Goal: Task Accomplishment & Management: Use online tool/utility

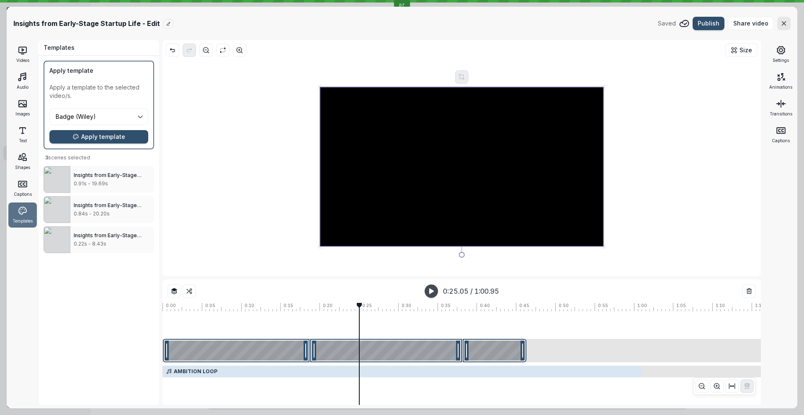
drag, startPoint x: 228, startPoint y: 327, endPoint x: 256, endPoint y: 327, distance: 28.0
click at [494, 291] on div at bounding box center [502, 287] width 17 height 8
click at [261, 351] on div at bounding box center [236, 350] width 146 height 23
click at [365, 342] on div at bounding box center [385, 350] width 151 height 23
click at [494, 291] on div at bounding box center [502, 287] width 17 height 8
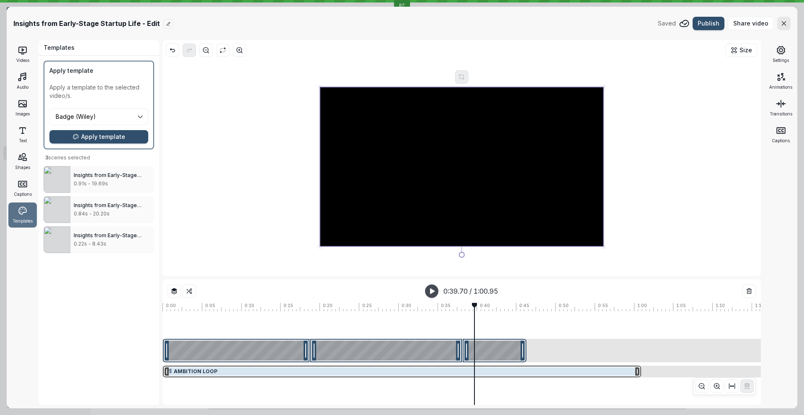
click at [375, 369] on div at bounding box center [402, 372] width 478 height 12
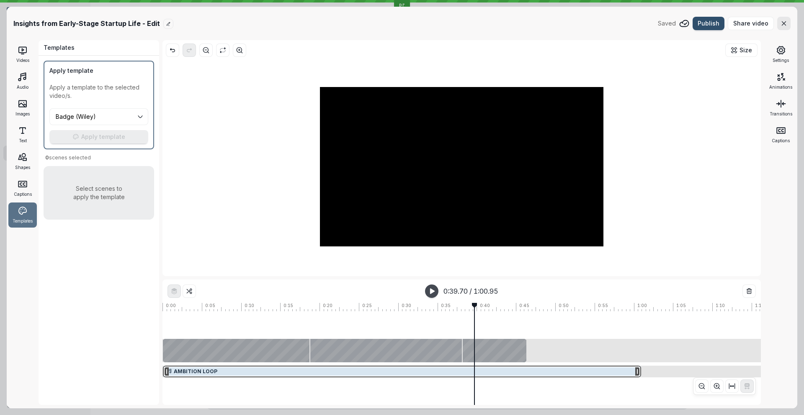
click at [494, 291] on div at bounding box center [502, 287] width 17 height 8
click at [254, 353] on div at bounding box center [236, 350] width 146 height 23
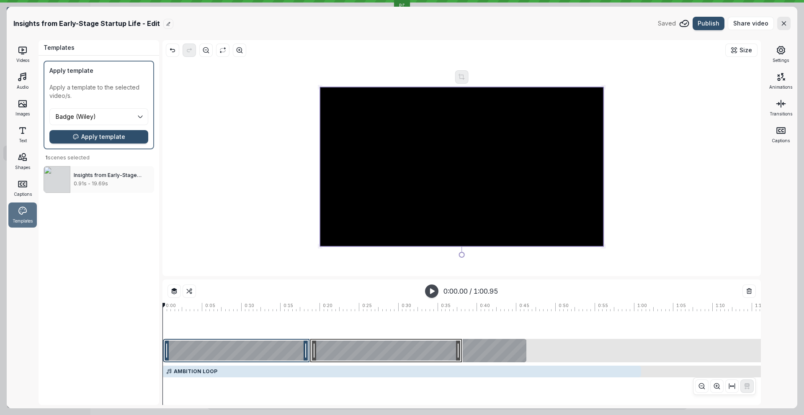
drag, startPoint x: 411, startPoint y: 350, endPoint x: 333, endPoint y: 351, distance: 78.7
click at [411, 350] on div at bounding box center [385, 350] width 151 height 23
drag, startPoint x: 491, startPoint y: 354, endPoint x: 423, endPoint y: 355, distance: 68.2
click at [491, 354] on div at bounding box center [494, 350] width 64 height 23
click at [250, 355] on div at bounding box center [236, 350] width 146 height 23
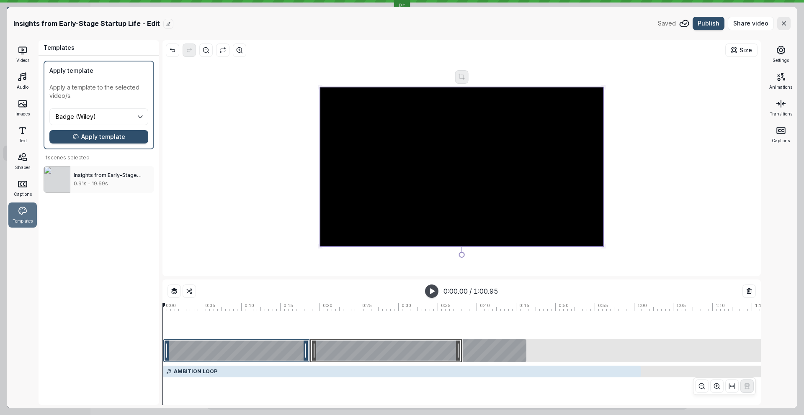
click at [348, 355] on div at bounding box center [385, 350] width 151 height 23
click at [462, 353] on icon at bounding box center [462, 350] width 7 height 7
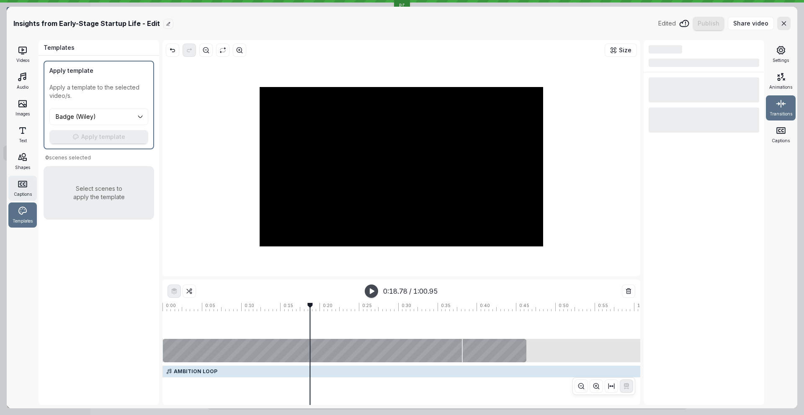
click at [32, 197] on div "Captions" at bounding box center [22, 188] width 28 height 25
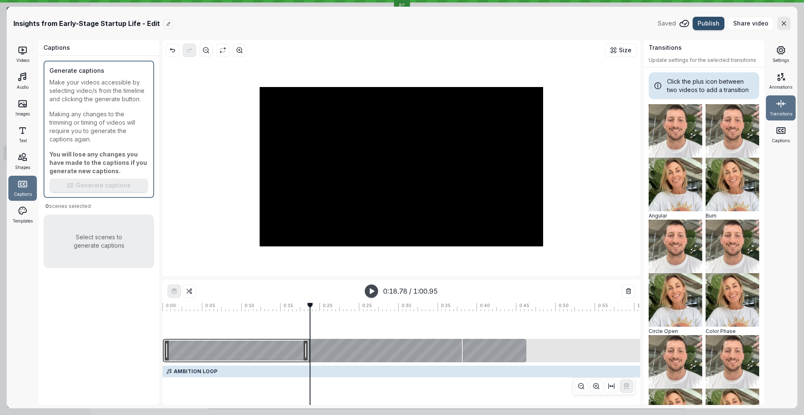
click at [234, 354] on div at bounding box center [236, 350] width 146 height 23
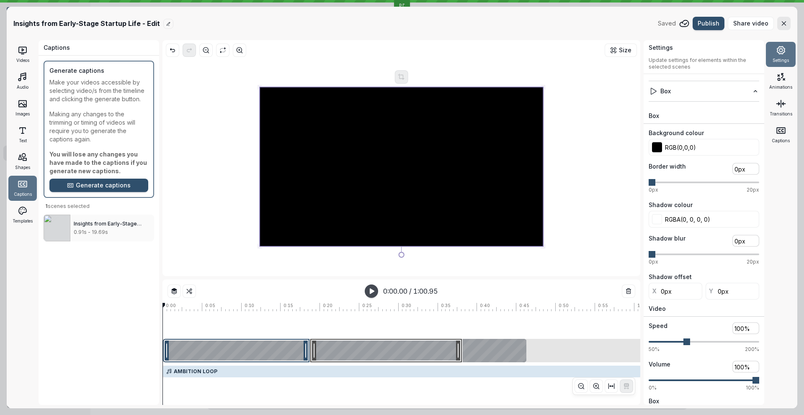
click at [360, 360] on div at bounding box center [385, 350] width 151 height 23
drag, startPoint x: 508, startPoint y: 344, endPoint x: 478, endPoint y: 339, distance: 30.1
click at [508, 344] on div at bounding box center [494, 350] width 64 height 23
click at [22, 216] on div "Templates" at bounding box center [22, 215] width 28 height 25
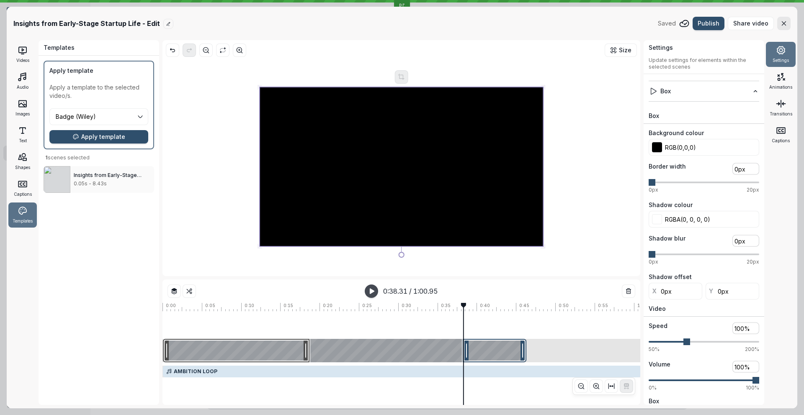
drag, startPoint x: 246, startPoint y: 352, endPoint x: 255, endPoint y: 350, distance: 9.4
click at [246, 352] on div at bounding box center [236, 350] width 146 height 23
drag, startPoint x: 357, startPoint y: 346, endPoint x: 509, endPoint y: 352, distance: 152.1
click at [357, 346] on div at bounding box center [385, 350] width 151 height 23
click at [512, 354] on div at bounding box center [494, 350] width 64 height 23
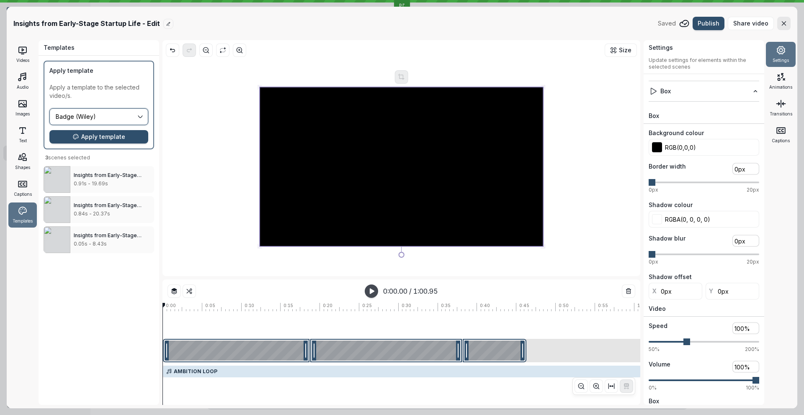
click at [103, 115] on input "Badge (Wiley)" at bounding box center [95, 116] width 81 height 9
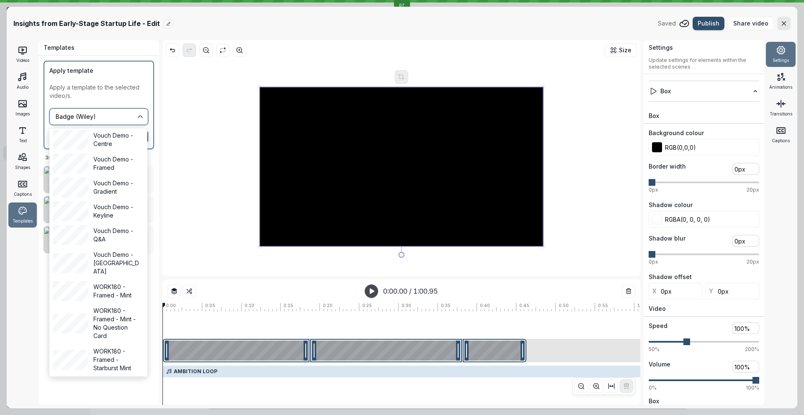
scroll to position [3671, 0]
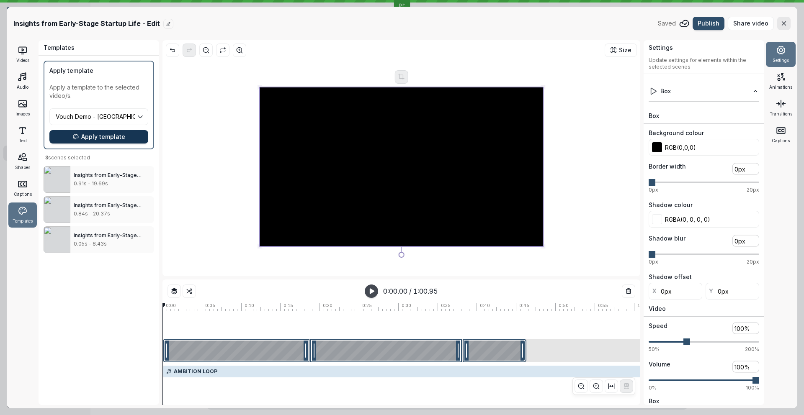
click at [104, 139] on span "Apply template" at bounding box center [103, 137] width 44 height 8
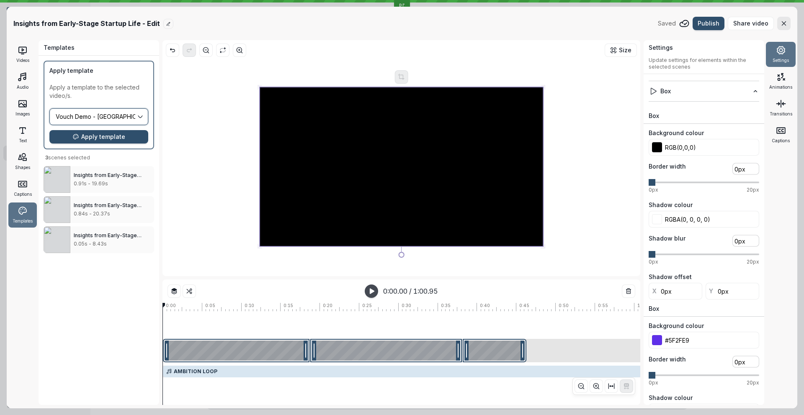
click at [90, 113] on input "Badge (Wiley)" at bounding box center [95, 116] width 81 height 9
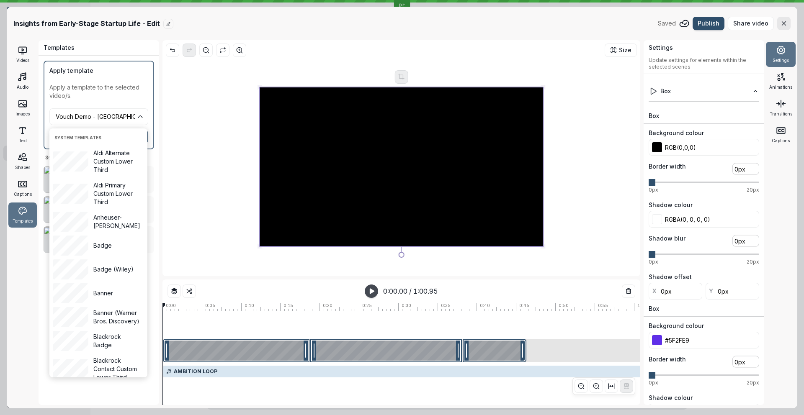
drag, startPoint x: 111, startPoint y: 295, endPoint x: 131, endPoint y: 262, distance: 38.8
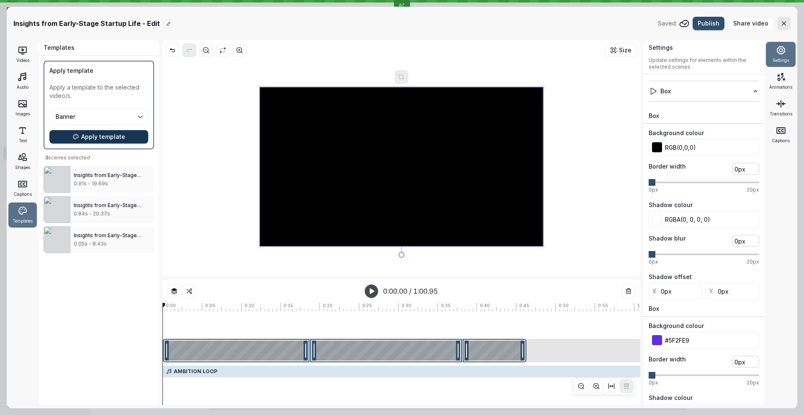
click at [97, 141] on button "Apply template" at bounding box center [98, 136] width 99 height 13
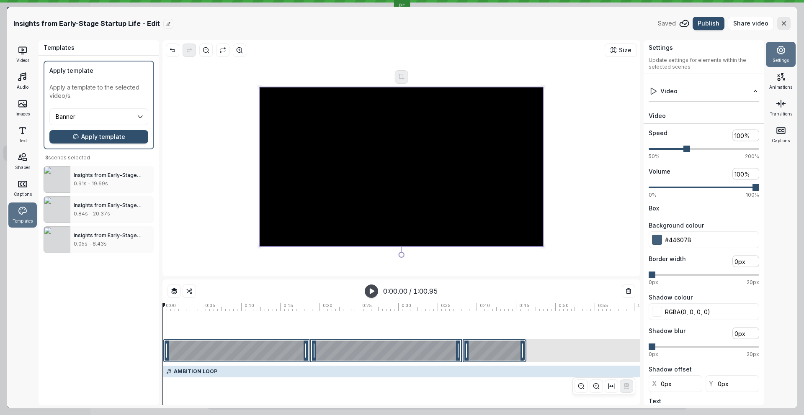
click at [494, 291] on div at bounding box center [502, 287] width 17 height 8
click at [505, 291] on div at bounding box center [502, 287] width 17 height 8
click at [494, 291] on div at bounding box center [502, 287] width 17 height 8
click at [270, 337] on div at bounding box center [521, 336] width 718 height 1
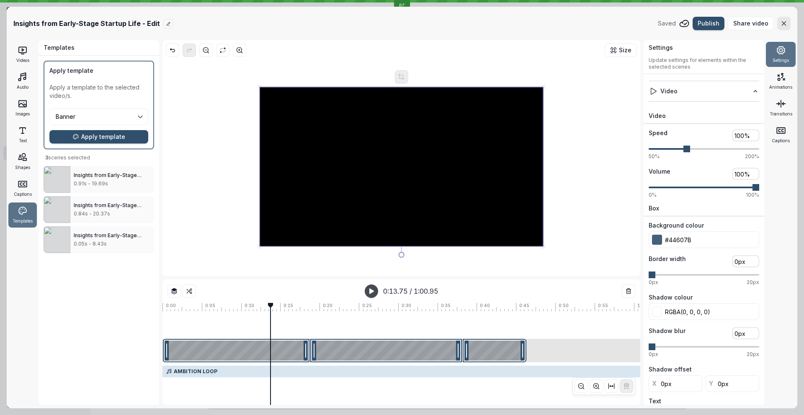
click at [790, 28] on header "Insights from Early-Stage Startup Life - Edit Saved Publish Share video" at bounding box center [402, 23] width 790 height 33
click at [789, 27] on button "button" at bounding box center [783, 23] width 13 height 13
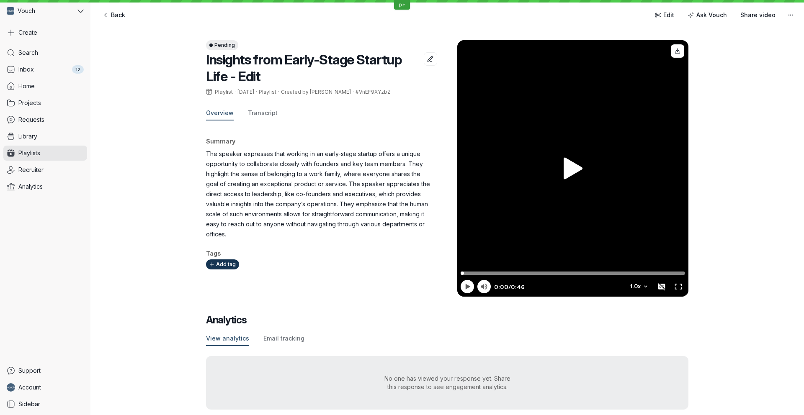
click at [528, 269] on div "English Auto 1.0 x" at bounding box center [572, 276] width 231 height 42
click at [532, 272] on input "Progress scrubber" at bounding box center [572, 271] width 224 height 7
drag, startPoint x: 590, startPoint y: 270, endPoint x: 621, endPoint y: 270, distance: 31.0
click at [591, 271] on input "Progress scrubber" at bounding box center [572, 271] width 224 height 7
type input "39.98"
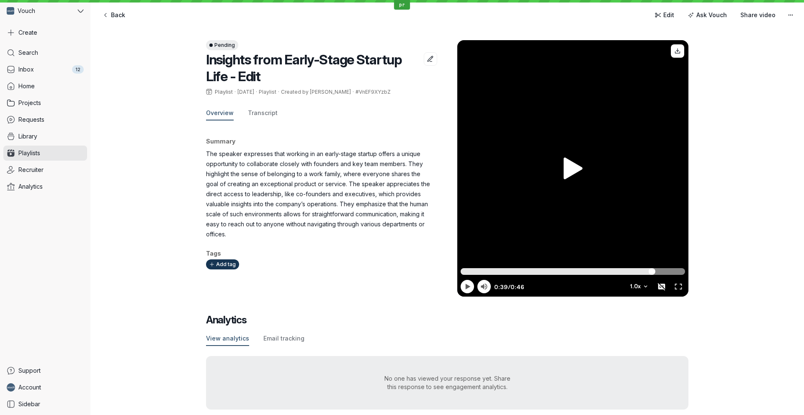
click at [651, 269] on input "Progress scrubber" at bounding box center [572, 271] width 224 height 7
click at [670, 18] on span "Edit" at bounding box center [668, 15] width 11 height 8
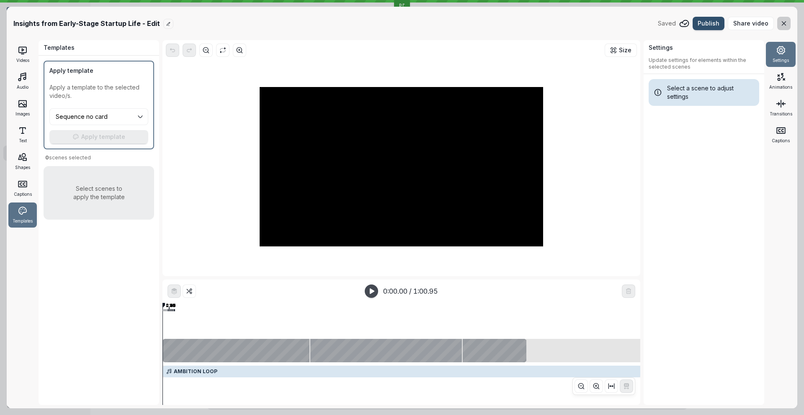
click at [778, 25] on button "button" at bounding box center [783, 23] width 13 height 13
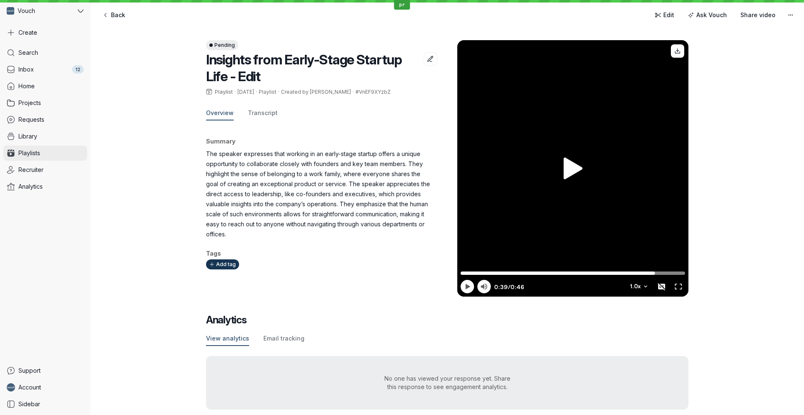
click at [36, 153] on span "Playlists" at bounding box center [29, 153] width 22 height 8
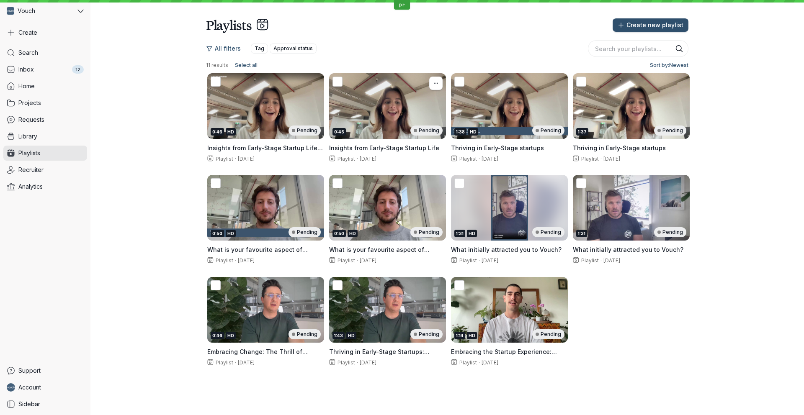
click at [389, 108] on div "0:45 Pending" at bounding box center [387, 106] width 117 height 66
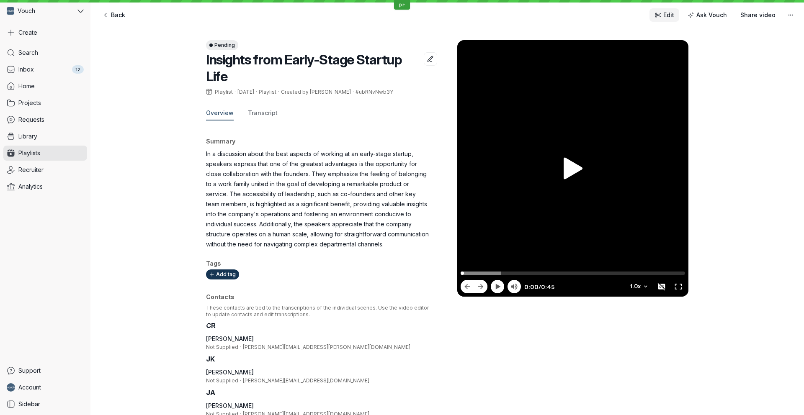
click at [668, 15] on span "Edit" at bounding box center [668, 15] width 11 height 8
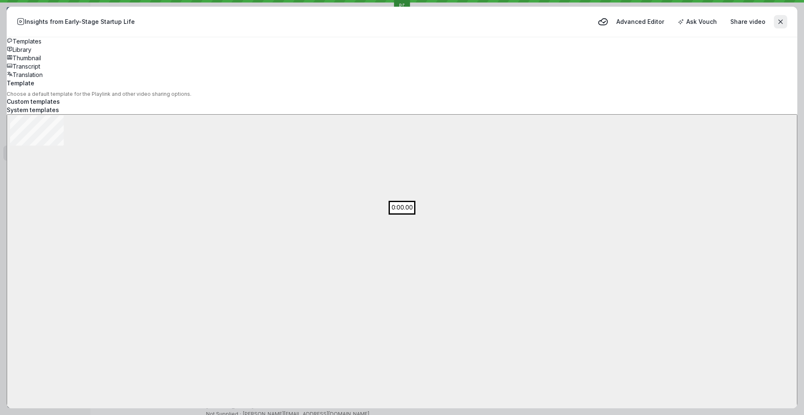
click at [647, 14] on div "Insights from Early-Stage Startup Life Advanced Editor Ask Vouch Share video" at bounding box center [402, 21] width 770 height 17
click at [650, 17] on button "Advanced Editor" at bounding box center [640, 21] width 58 height 13
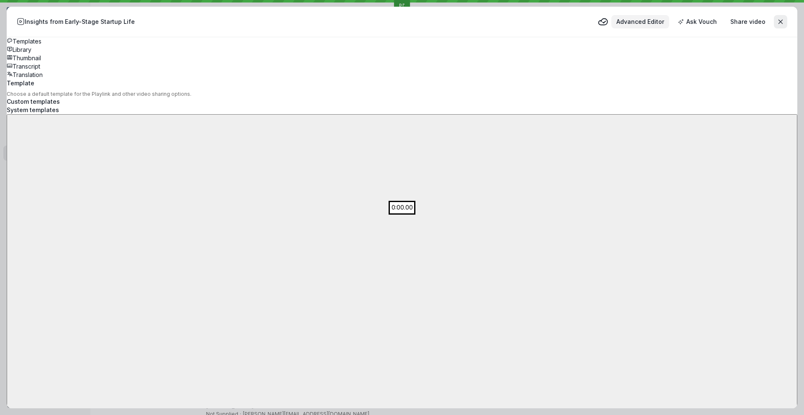
click at [635, 21] on span "Advanced Editor" at bounding box center [640, 22] width 48 height 8
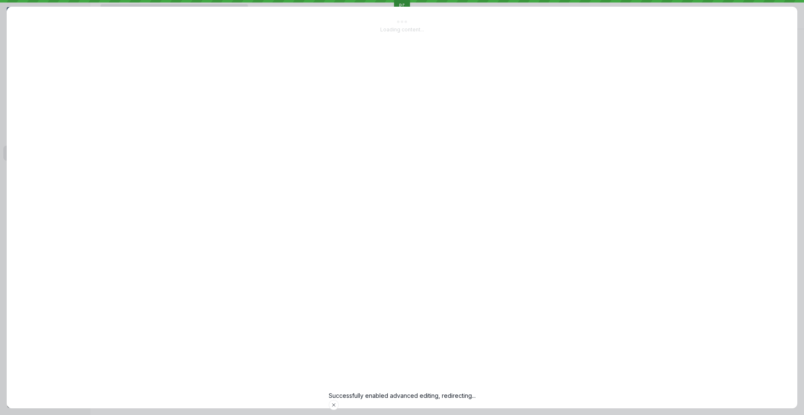
click at [311, 354] on div "Loading content..." at bounding box center [402, 208] width 790 height 402
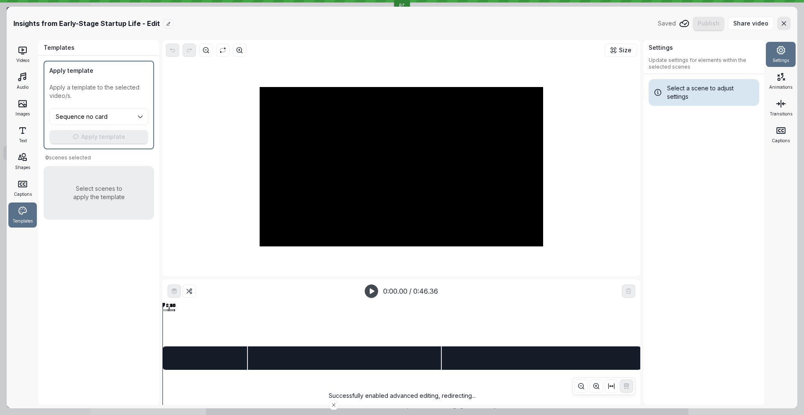
click at [314, 332] on div at bounding box center [521, 328] width 718 height 35
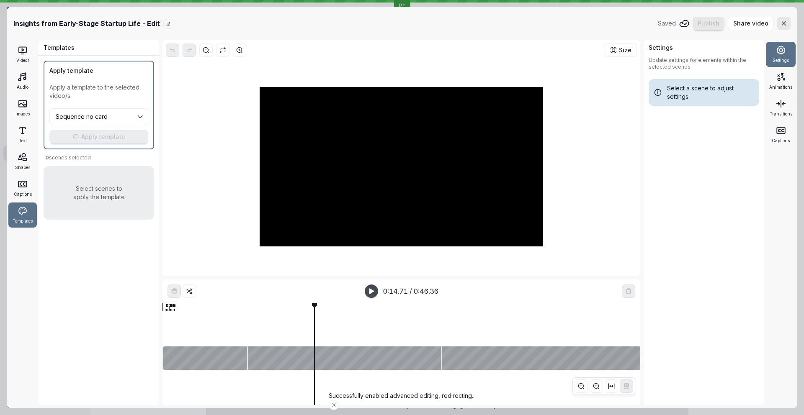
click at [514, 323] on div at bounding box center [521, 328] width 718 height 35
click at [198, 358] on div at bounding box center [205, 358] width 84 height 23
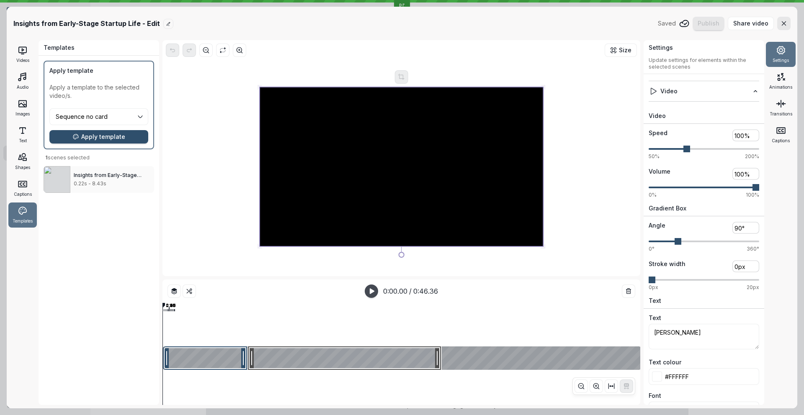
click at [355, 353] on div at bounding box center [344, 358] width 193 height 23
click at [516, 320] on div at bounding box center [521, 328] width 718 height 35
click at [483, 359] on div at bounding box center [541, 358] width 199 height 23
drag, startPoint x: 226, startPoint y: 372, endPoint x: 226, endPoint y: 364, distance: 8.4
click at [226, 372] on div at bounding box center [521, 371] width 718 height 1
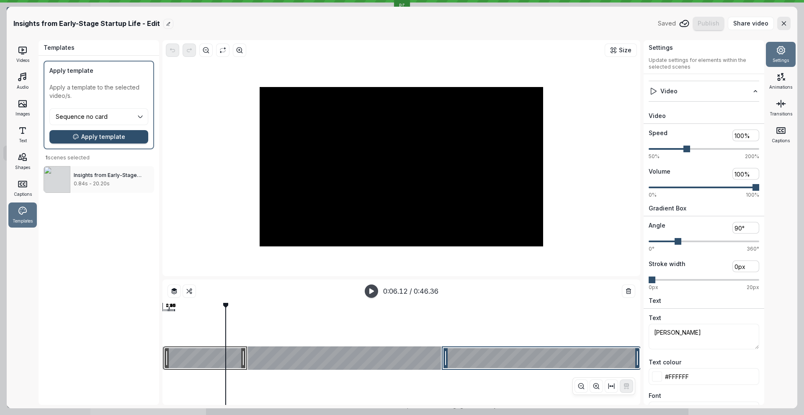
click at [224, 361] on div at bounding box center [205, 358] width 84 height 23
click at [339, 360] on div at bounding box center [344, 358] width 193 height 23
click at [536, 357] on div at bounding box center [541, 358] width 199 height 23
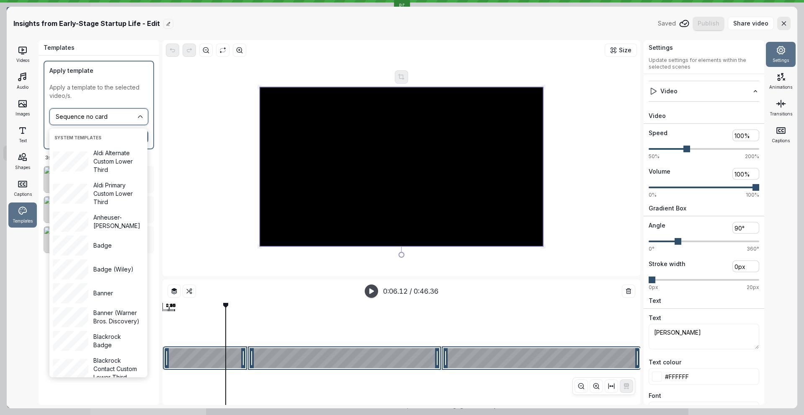
click at [88, 118] on input "Sequence no card" at bounding box center [95, 116] width 81 height 9
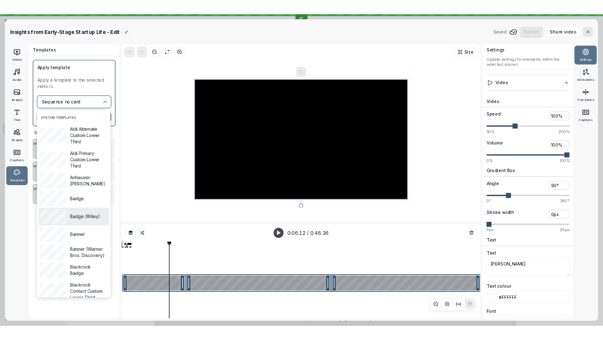
scroll to position [7, 0]
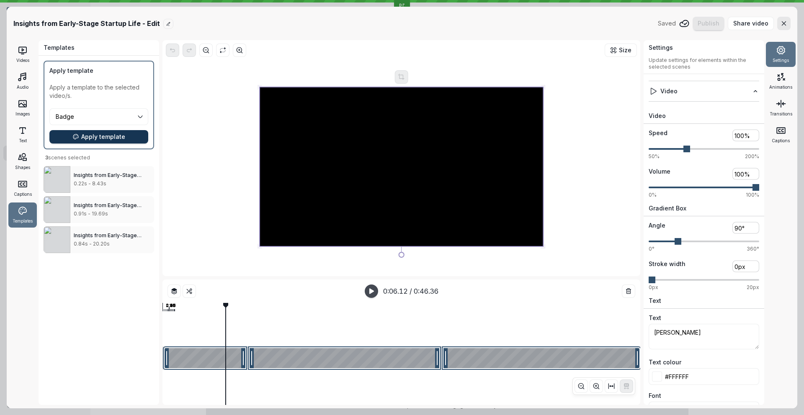
click at [101, 143] on button "Apply template" at bounding box center [98, 136] width 99 height 13
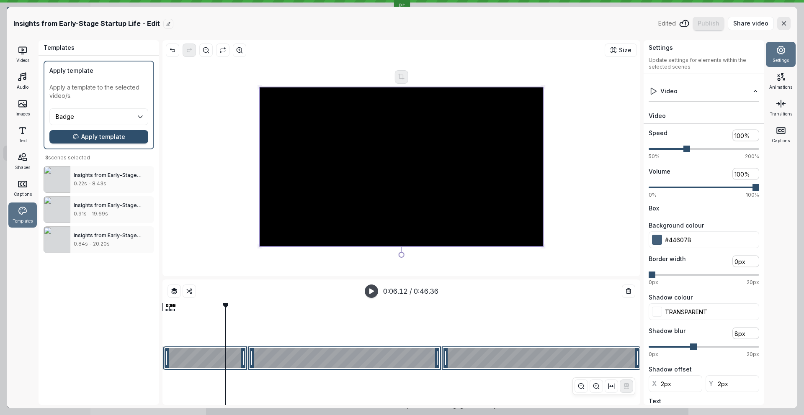
click at [203, 325] on div at bounding box center [521, 328] width 718 height 35
click at [326, 327] on div at bounding box center [521, 328] width 718 height 35
click at [484, 331] on div at bounding box center [521, 328] width 718 height 35
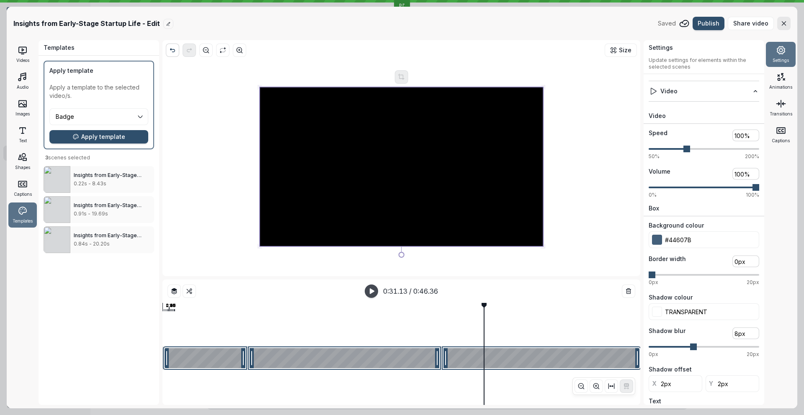
click at [172, 54] on button "[object Object]" at bounding box center [172, 50] width 13 height 13
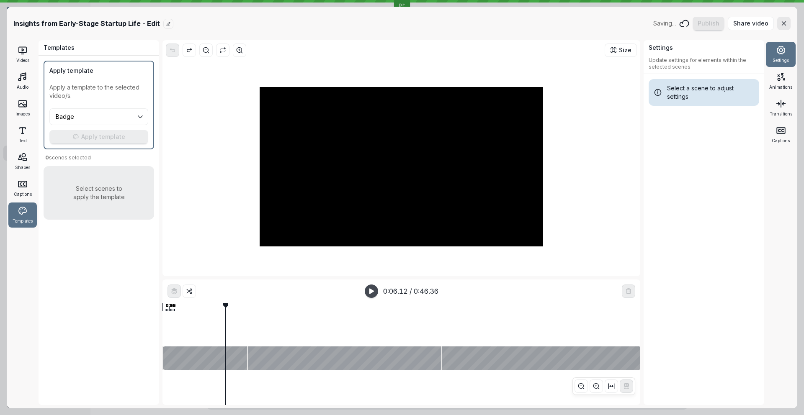
drag, startPoint x: 192, startPoint y: 335, endPoint x: 206, endPoint y: 355, distance: 24.0
click at [192, 335] on div at bounding box center [521, 328] width 718 height 35
click at [206, 362] on div at bounding box center [205, 358] width 84 height 23
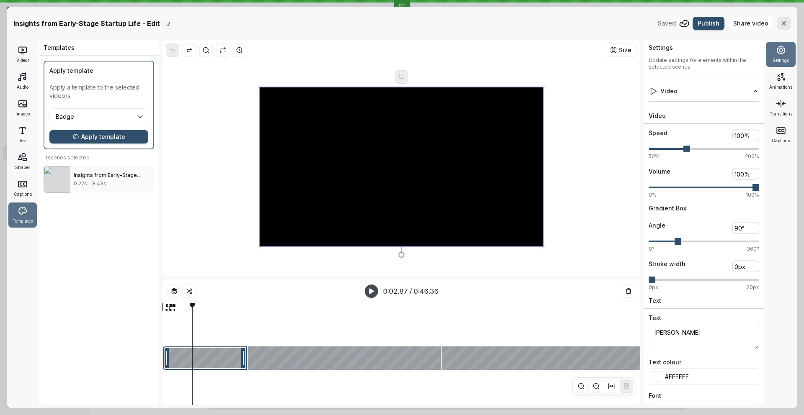
click at [111, 126] on div "Sequence no card" at bounding box center [99, 117] width 104 height 22
click at [110, 120] on input "Sequence no card" at bounding box center [95, 116] width 81 height 9
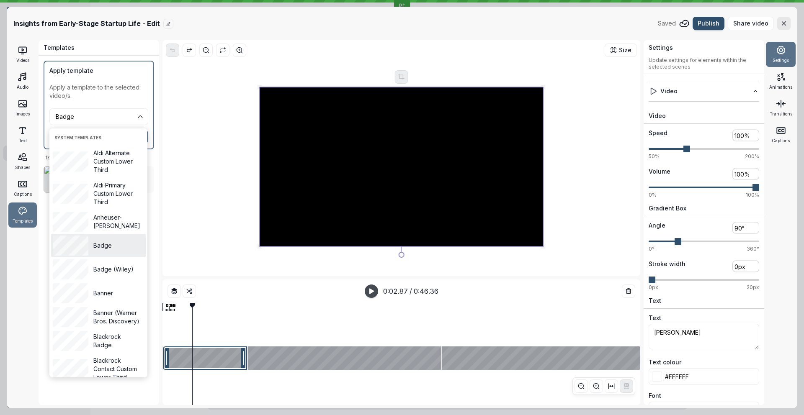
drag, startPoint x: 94, startPoint y: 190, endPoint x: 101, endPoint y: 196, distance: 9.5
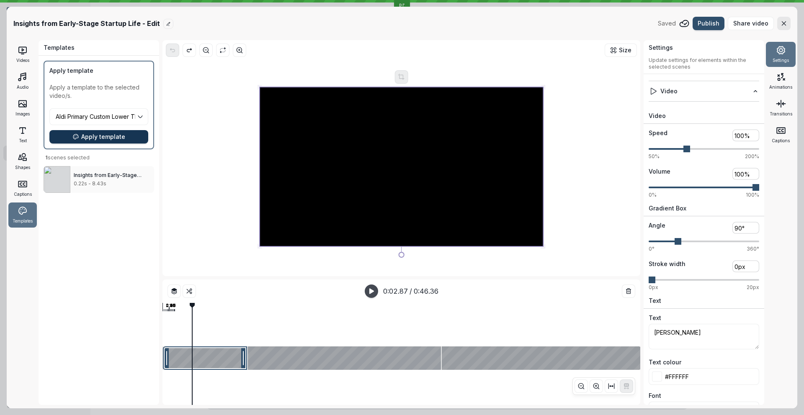
click at [93, 135] on span "Apply template" at bounding box center [103, 137] width 44 height 8
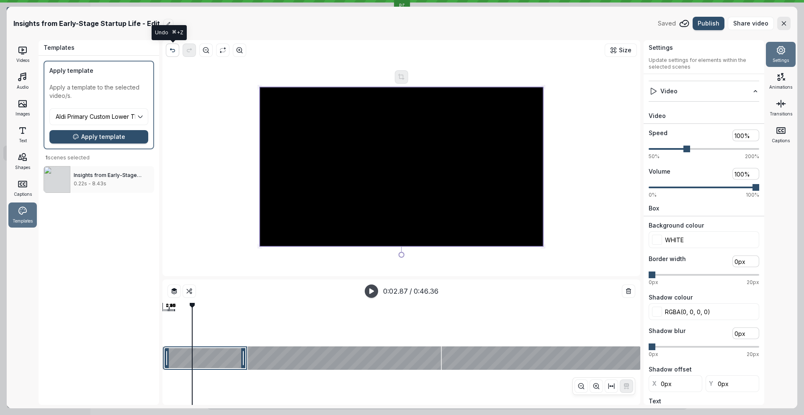
drag, startPoint x: 172, startPoint y: 53, endPoint x: 176, endPoint y: 62, distance: 9.4
click at [172, 53] on icon "button" at bounding box center [172, 50] width 7 height 7
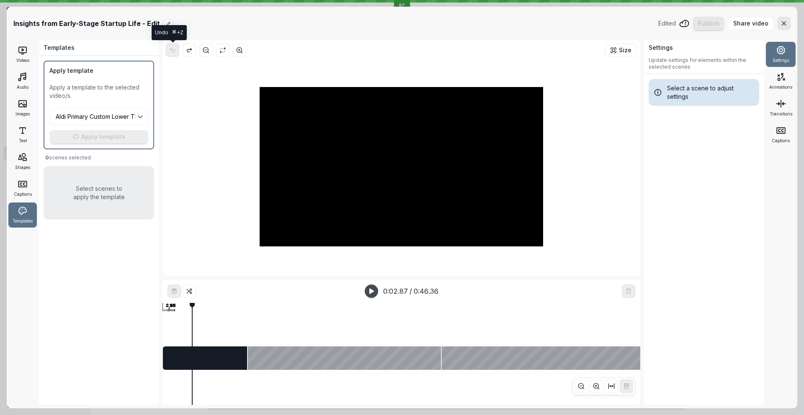
click at [199, 180] on div at bounding box center [401, 166] width 471 height 213
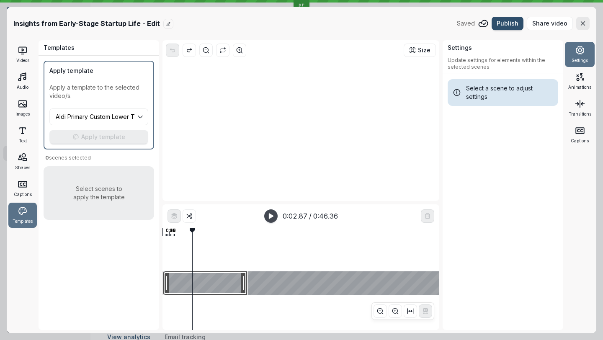
click at [202, 279] on div at bounding box center [205, 282] width 84 height 23
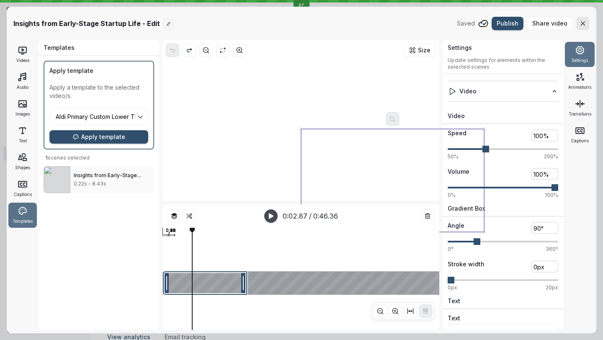
click at [582, 61] on span "Settings" at bounding box center [579, 60] width 16 height 7
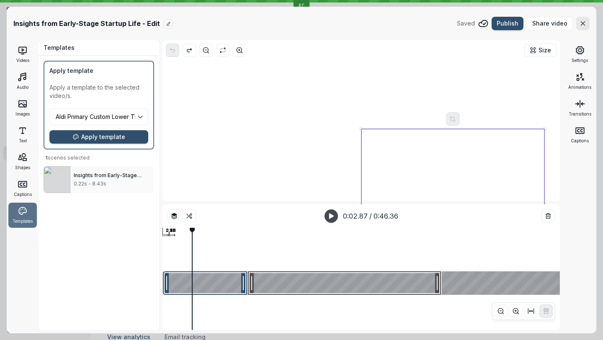
click at [304, 288] on div at bounding box center [344, 282] width 193 height 23
click at [539, 278] on div at bounding box center [541, 282] width 199 height 23
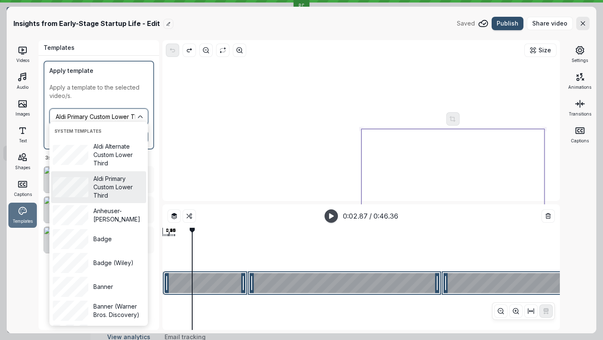
click at [67, 114] on input "Sequence no card" at bounding box center [95, 116] width 81 height 9
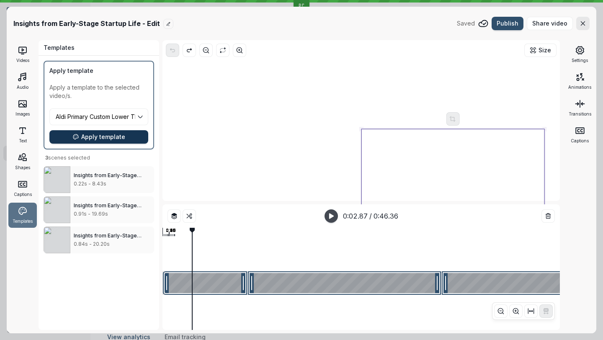
click at [105, 139] on span "Apply template" at bounding box center [103, 137] width 44 height 8
click at [106, 121] on input "Sequence no card" at bounding box center [95, 116] width 81 height 9
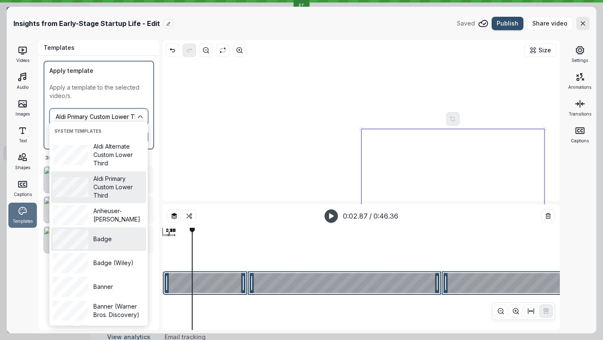
scroll to position [295, 0]
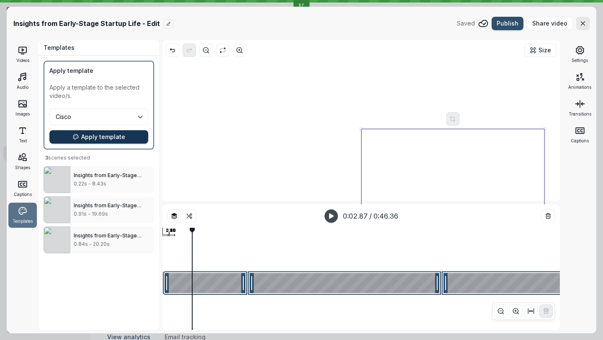
click at [107, 138] on span "Apply template" at bounding box center [103, 137] width 44 height 8
click at [90, 115] on input "Sequence no card" at bounding box center [95, 116] width 81 height 9
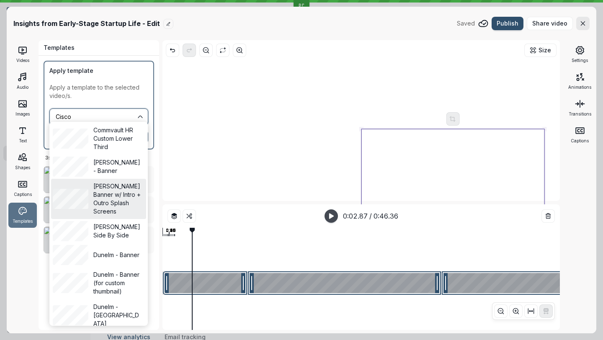
scroll to position [662, 0]
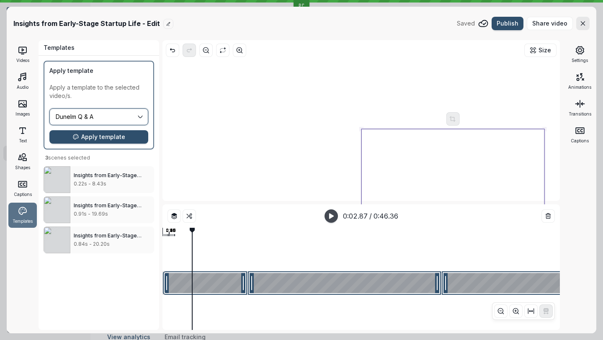
click at [92, 124] on button "Sequence no card" at bounding box center [98, 116] width 99 height 17
click at [90, 134] on span "Apply template" at bounding box center [103, 137] width 44 height 8
click at [87, 117] on input "Sequence no card" at bounding box center [95, 116] width 81 height 9
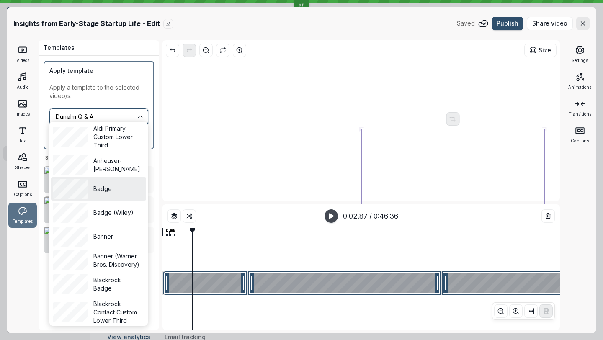
scroll to position [94, 0]
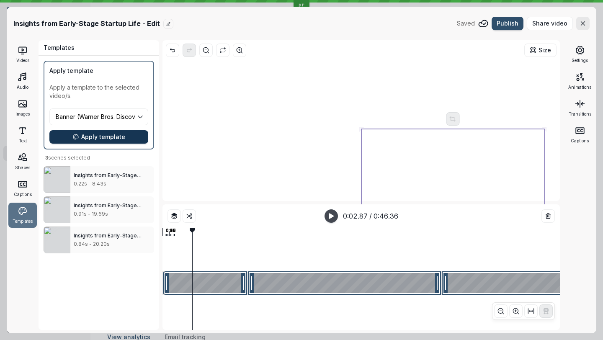
click at [99, 138] on span "Apply template" at bounding box center [103, 137] width 44 height 8
click at [282, 250] on div at bounding box center [521, 253] width 718 height 35
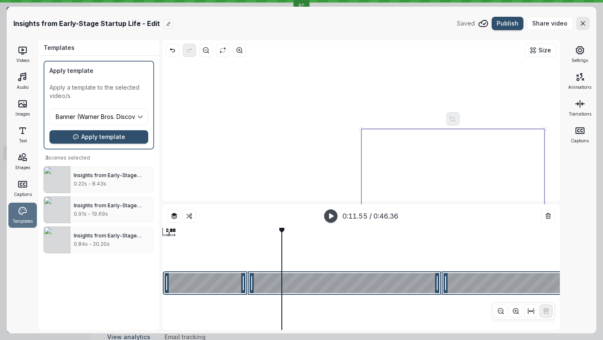
click at [234, 266] on div at bounding box center [521, 253] width 718 height 35
click at [197, 284] on div at bounding box center [205, 282] width 84 height 23
click at [273, 270] on div at bounding box center [521, 269] width 718 height 1
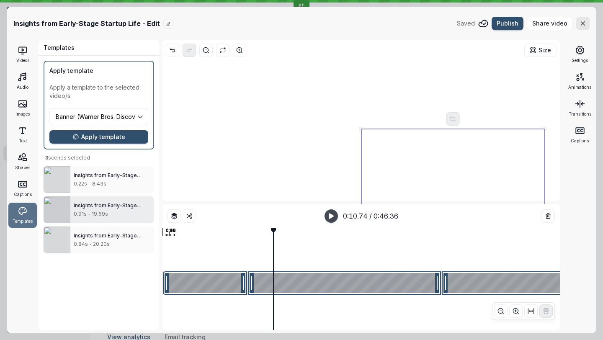
click at [100, 203] on span "Insights from Early-Stage Startup Life" at bounding box center [108, 208] width 68 height 13
click at [205, 272] on div at bounding box center [205, 282] width 84 height 23
click at [205, 287] on div at bounding box center [205, 282] width 84 height 23
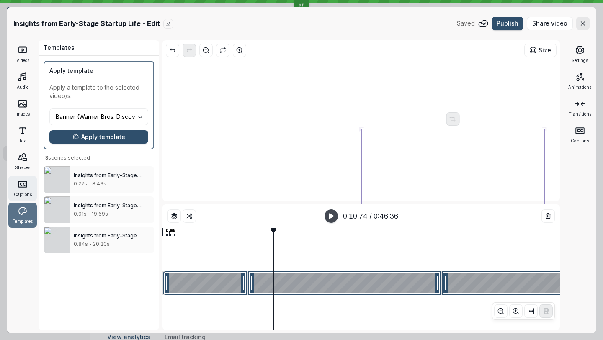
click at [22, 182] on icon at bounding box center [23, 184] width 10 height 10
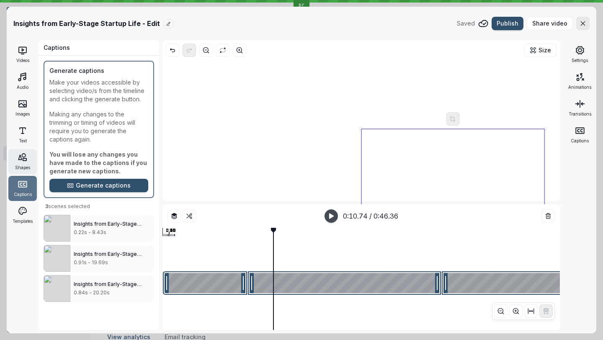
click at [32, 162] on div "Shapes" at bounding box center [22, 161] width 28 height 25
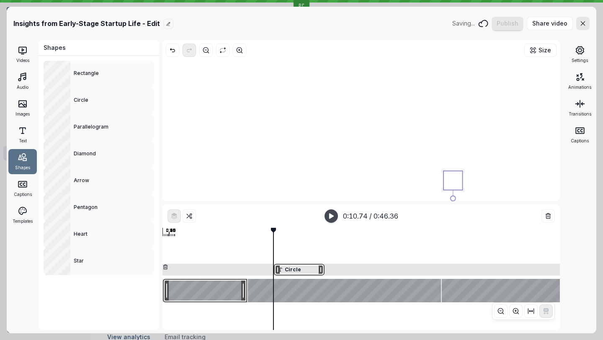
click at [214, 294] on div at bounding box center [205, 290] width 84 height 23
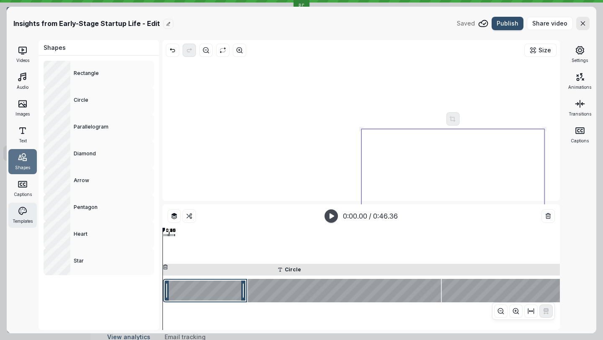
click at [19, 218] on span "Templates" at bounding box center [23, 221] width 20 height 7
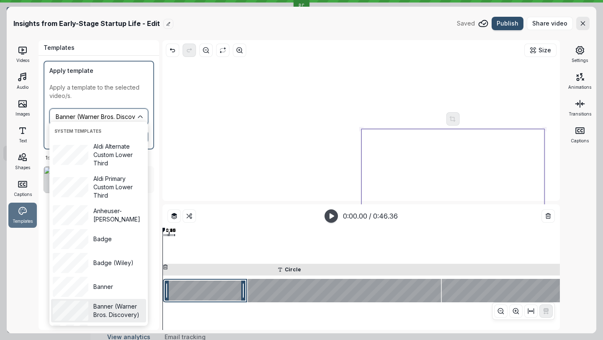
click at [95, 118] on input "Sequence no card" at bounding box center [95, 116] width 81 height 9
click at [13, 201] on div "Videos Audio Images Text Shapes Captions Templates" at bounding box center [23, 185] width 32 height 290
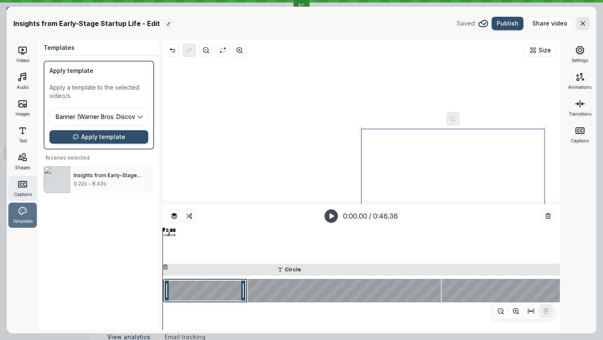
click at [18, 191] on span "Captions" at bounding box center [23, 194] width 18 height 7
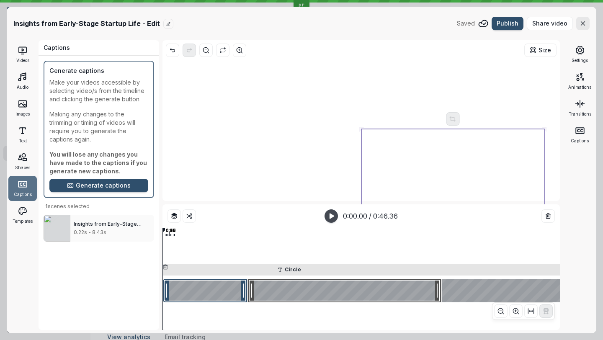
click at [310, 293] on div at bounding box center [344, 290] width 193 height 23
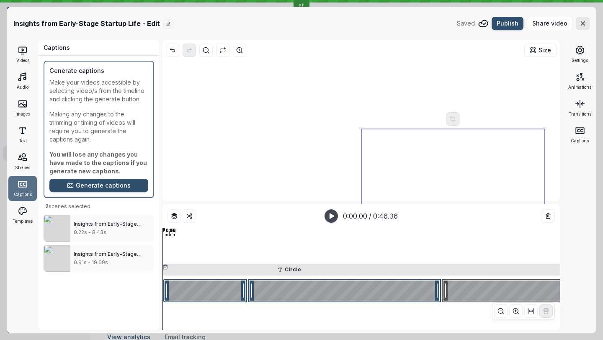
click at [470, 299] on div at bounding box center [541, 290] width 199 height 23
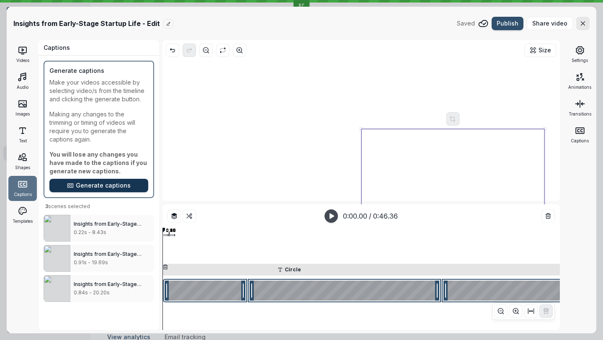
click at [85, 188] on span "Generate captions" at bounding box center [103, 185] width 55 height 8
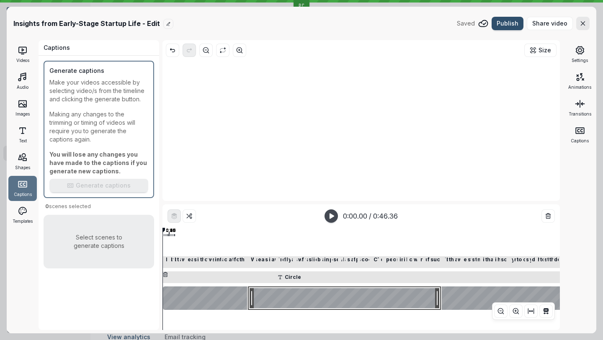
click at [298, 299] on div at bounding box center [344, 297] width 193 height 23
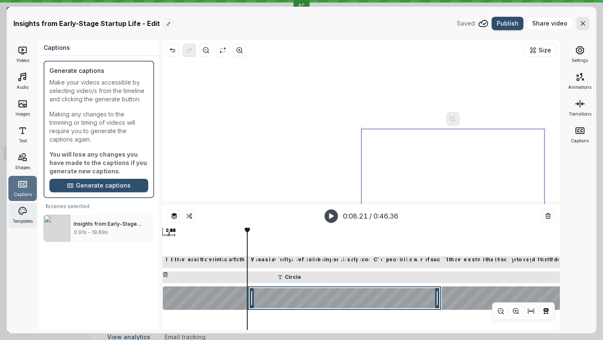
click at [16, 213] on div "Templates" at bounding box center [22, 215] width 28 height 25
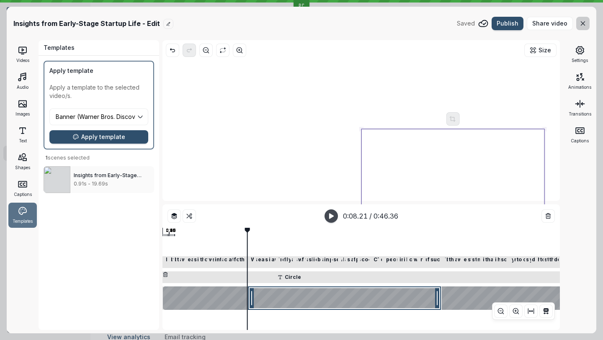
click at [582, 28] on button "button" at bounding box center [582, 23] width 13 height 13
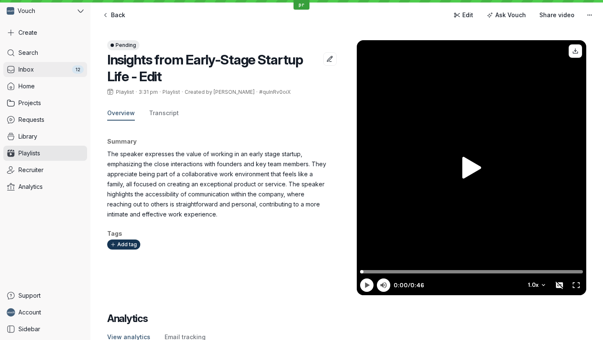
click at [37, 75] on link "Inbox 12" at bounding box center [45, 69] width 84 height 15
